Goal: Information Seeking & Learning: Find specific fact

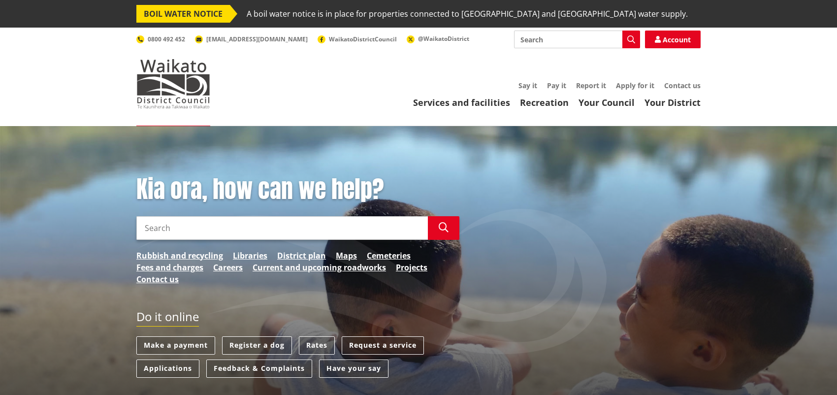
click at [575, 45] on input "Search" at bounding box center [577, 40] width 126 height 18
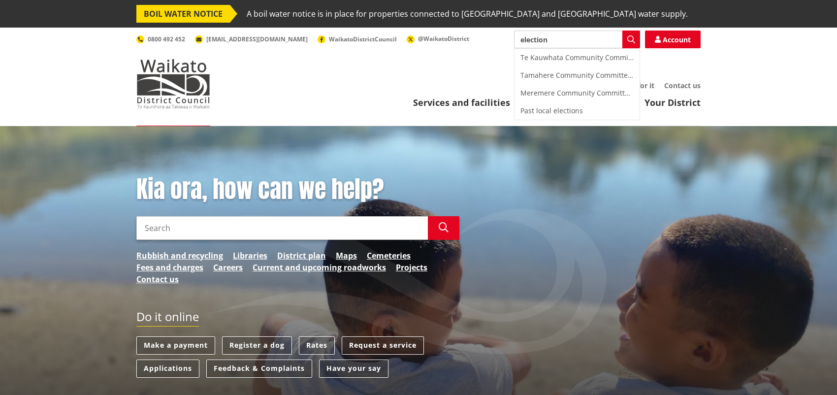
type input "election"
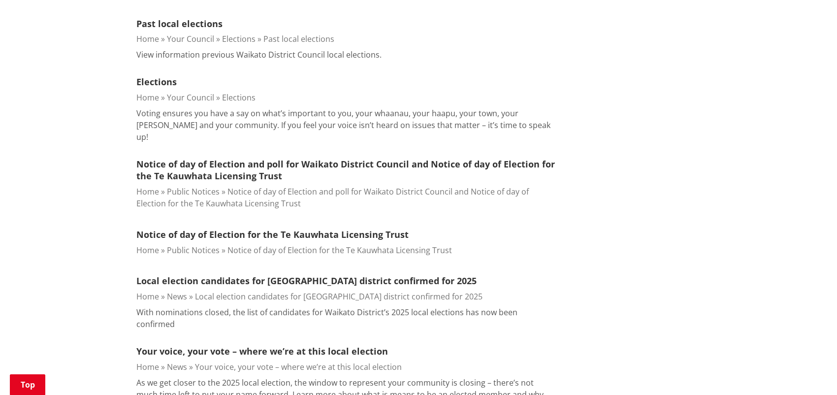
scroll to position [492, 0]
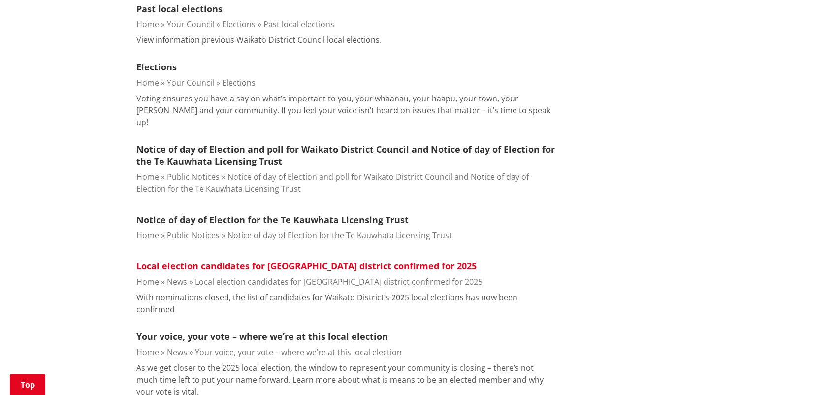
click at [319, 260] on link "Local election candidates for Waikato district confirmed for 2025" at bounding box center [306, 266] width 340 height 12
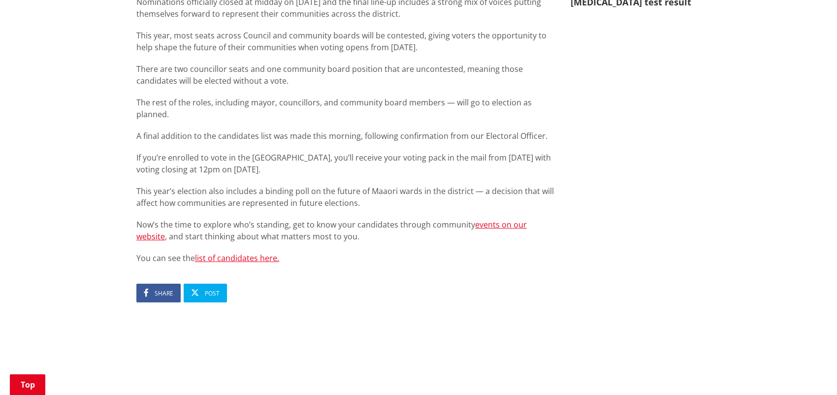
scroll to position [656, 0]
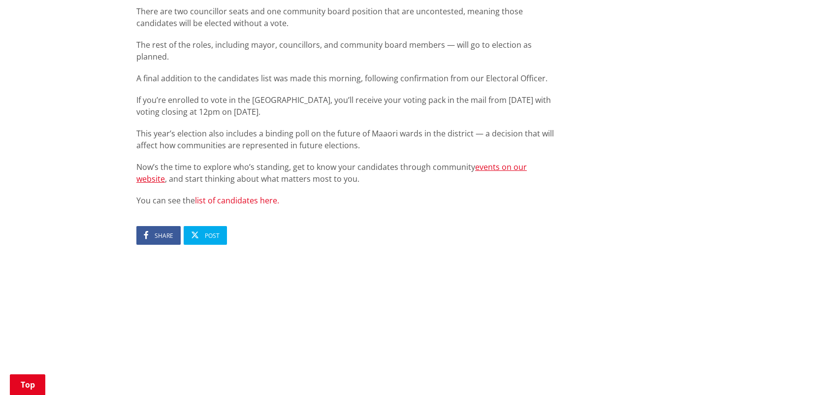
click at [271, 195] on link "list of candidates here." at bounding box center [237, 200] width 84 height 11
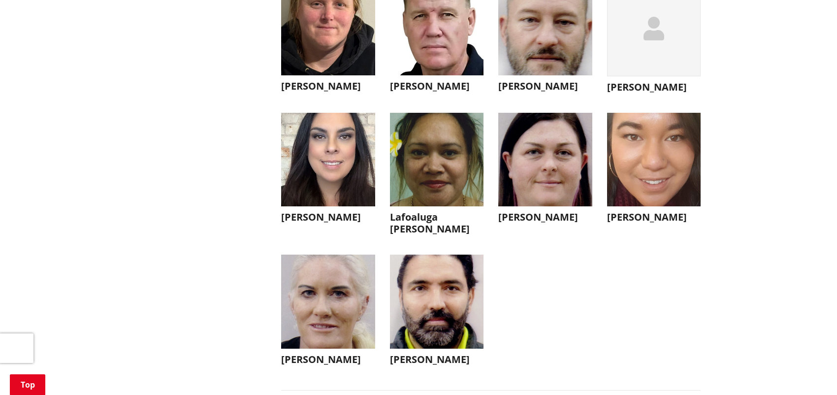
scroll to position [2761, 0]
